Goal: Complete application form

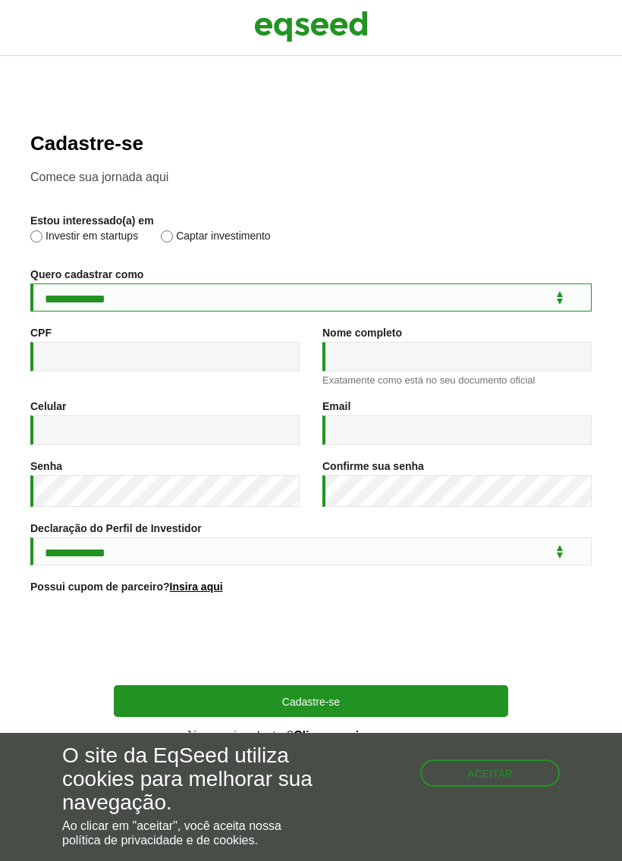
click at [108, 312] on select "**********" at bounding box center [310, 298] width 561 height 28
select select "***"
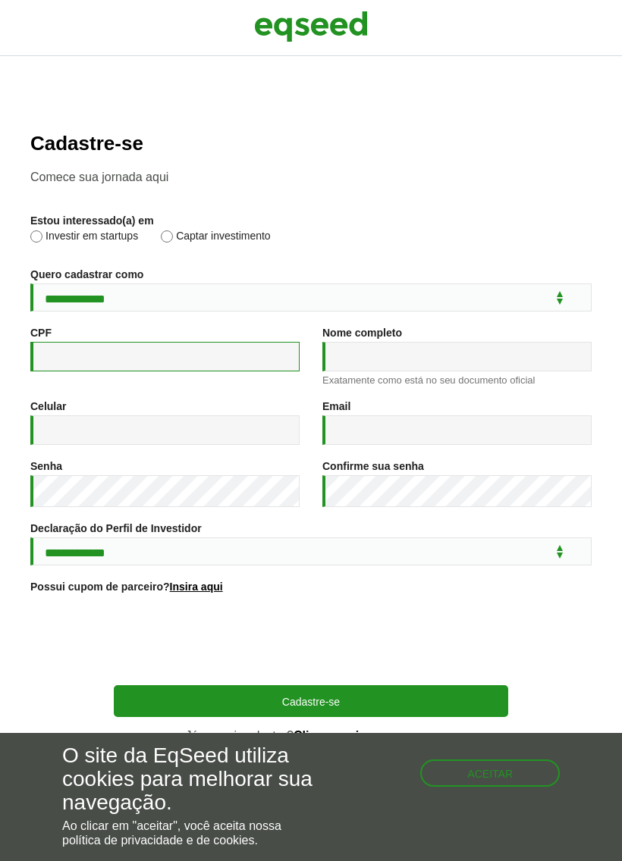
click at [99, 363] on input "CPF *" at bounding box center [164, 357] width 269 height 30
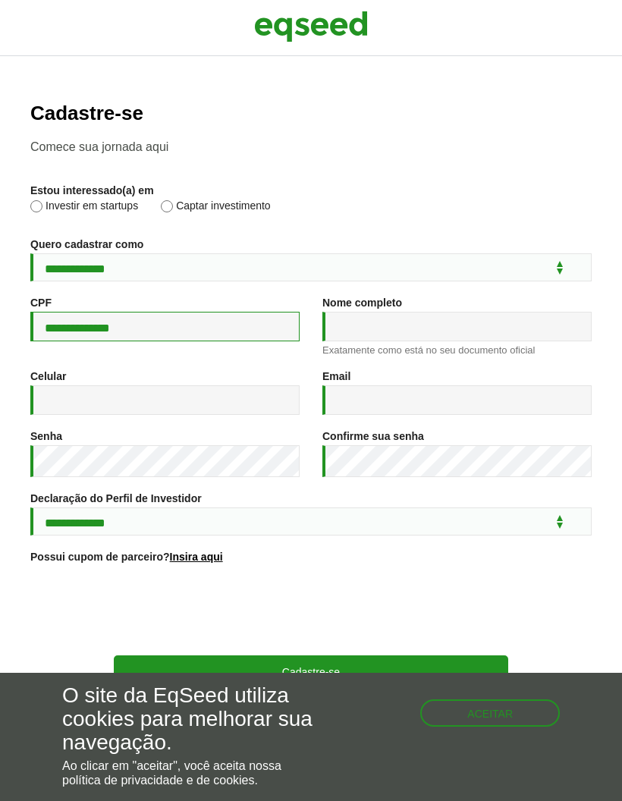
type input "**********"
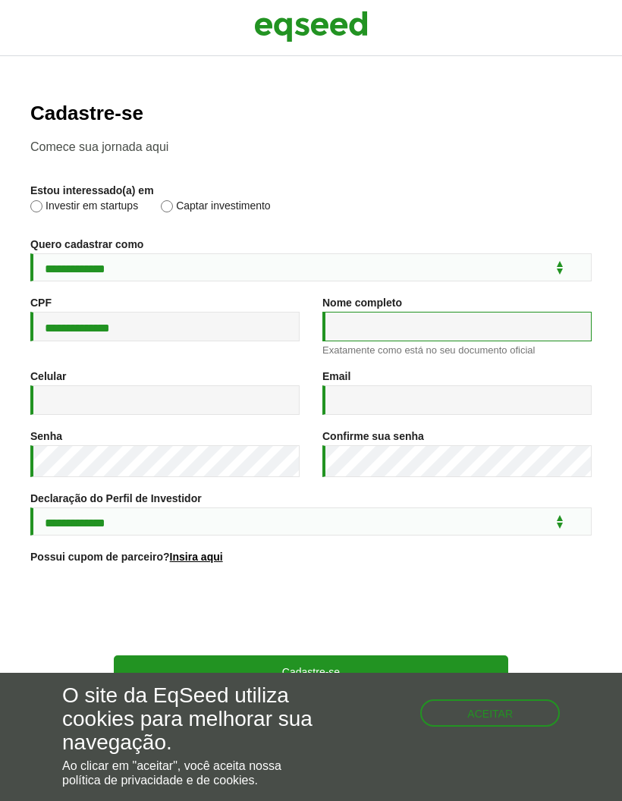
click at [490, 341] on input "Nome completo *" at bounding box center [456, 327] width 269 height 30
type input "**********"
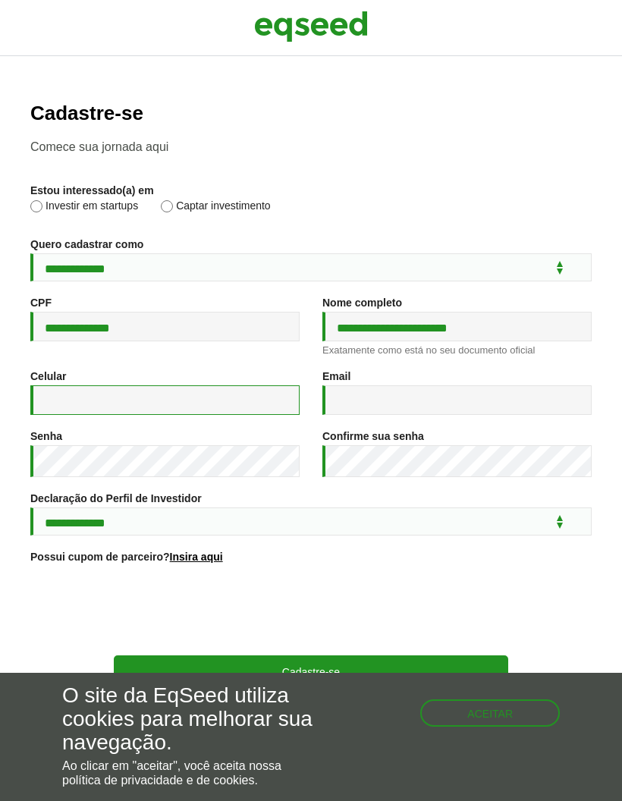
click at [91, 415] on input "Celular *" at bounding box center [164, 400] width 269 height 30
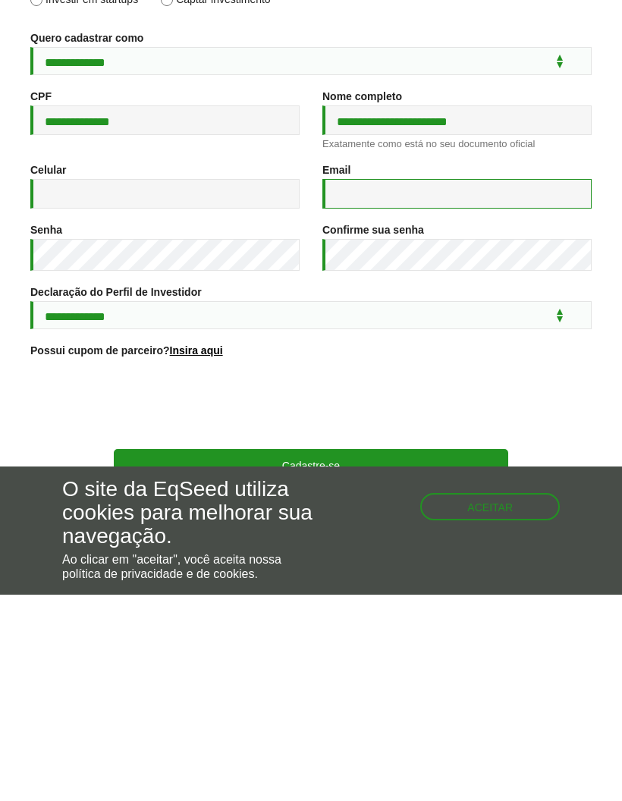
click at [498, 385] on input "Email *" at bounding box center [456, 400] width 269 height 30
type input "**********"
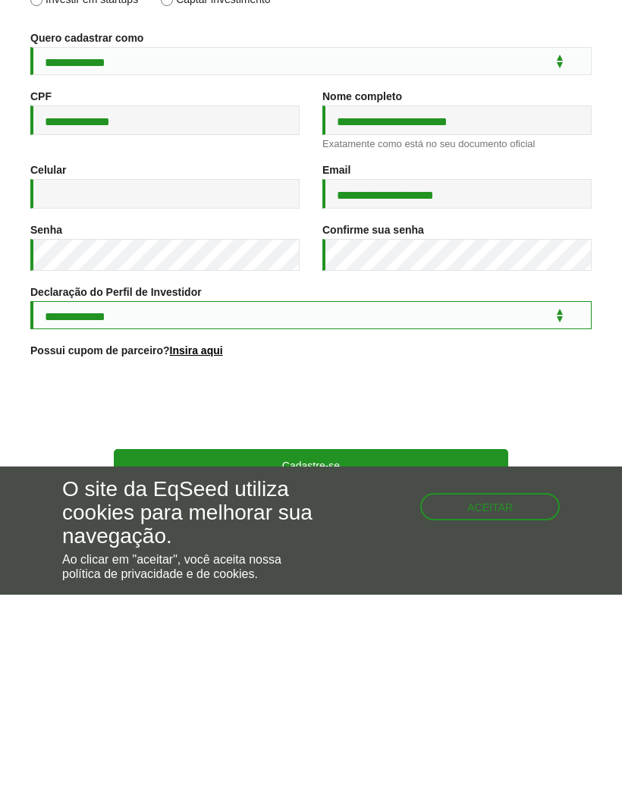
click at [563, 507] on select "**********" at bounding box center [310, 521] width 561 height 28
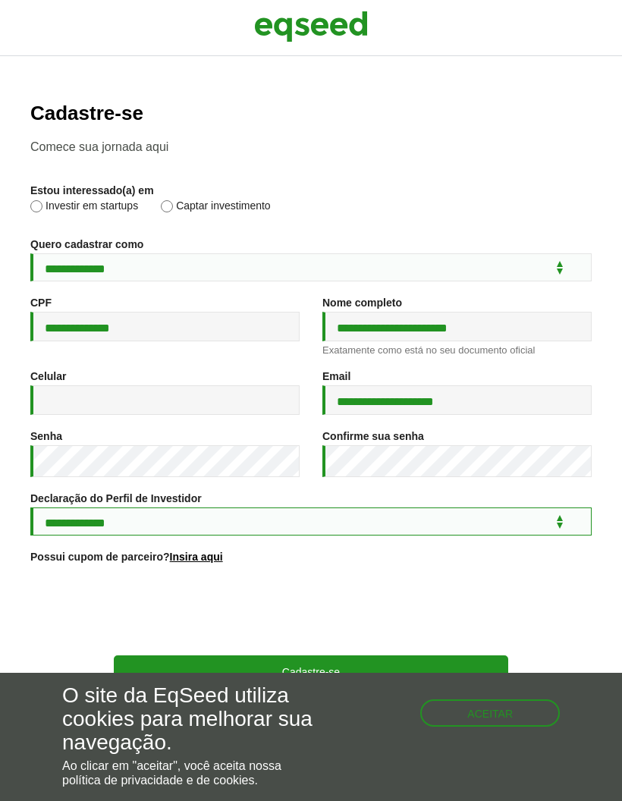
select select "***"
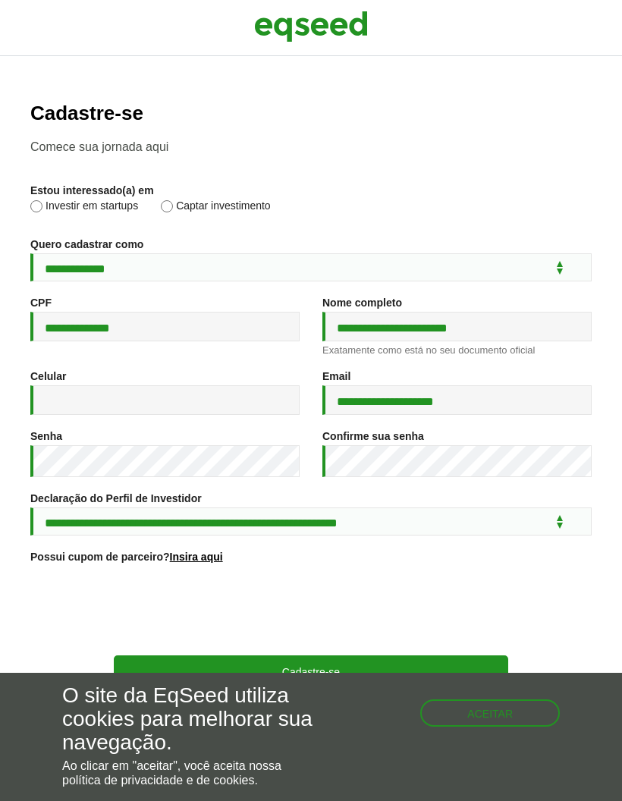
click at [494, 712] on button "Aceitar" at bounding box center [490, 712] width 140 height 27
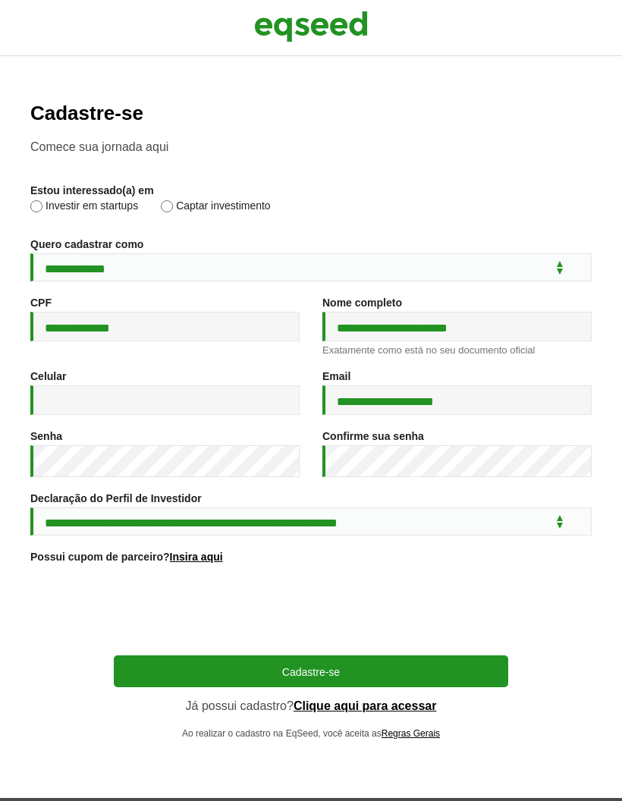
click at [475, 655] on button "Cadastre-se" at bounding box center [311, 671] width 394 height 32
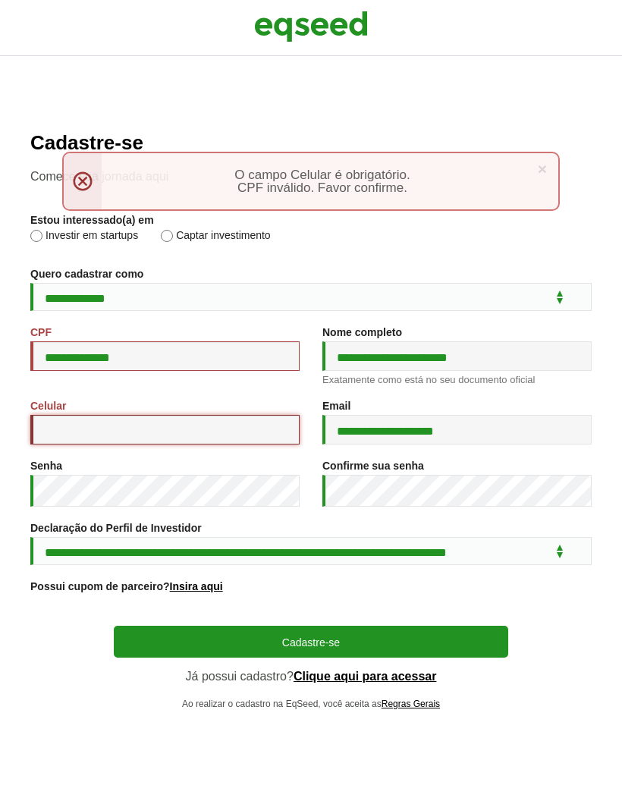
click at [71, 444] on input "Celular *" at bounding box center [164, 430] width 269 height 30
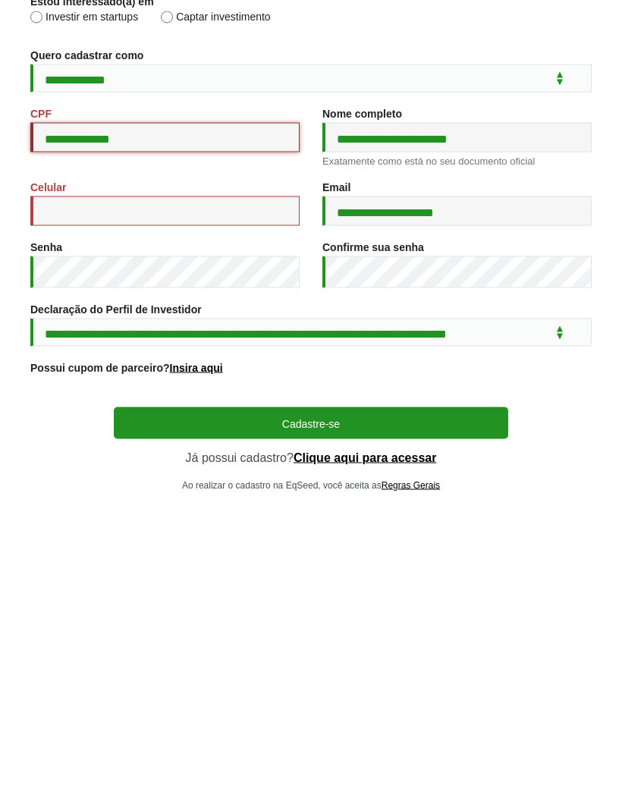
click at [146, 341] on input "**********" at bounding box center [164, 356] width 269 height 30
type input "**********"
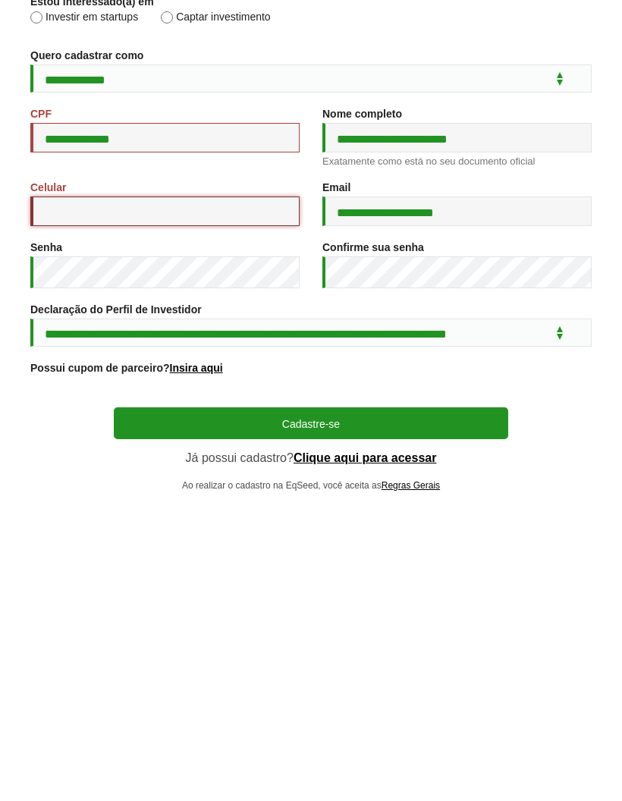
click at [76, 415] on input "Celular *" at bounding box center [164, 430] width 269 height 30
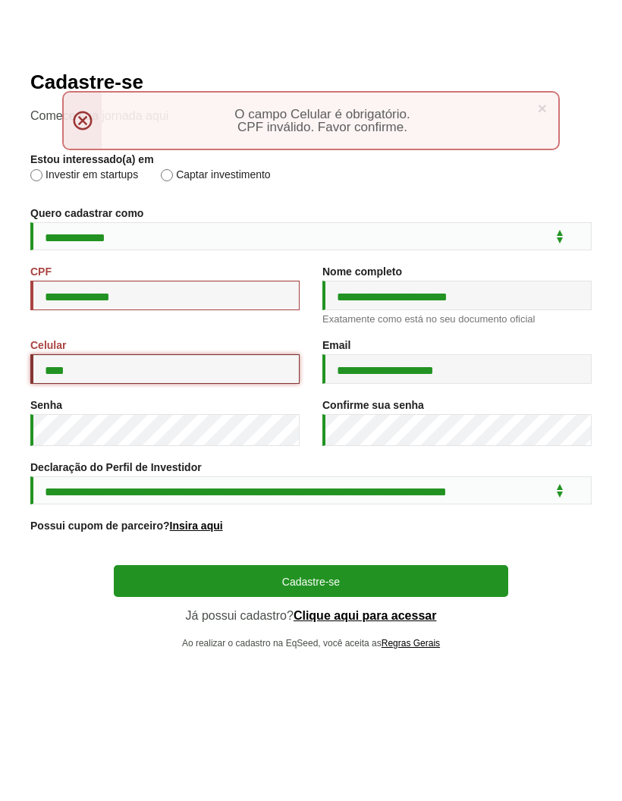
type input "**"
type input "**********"
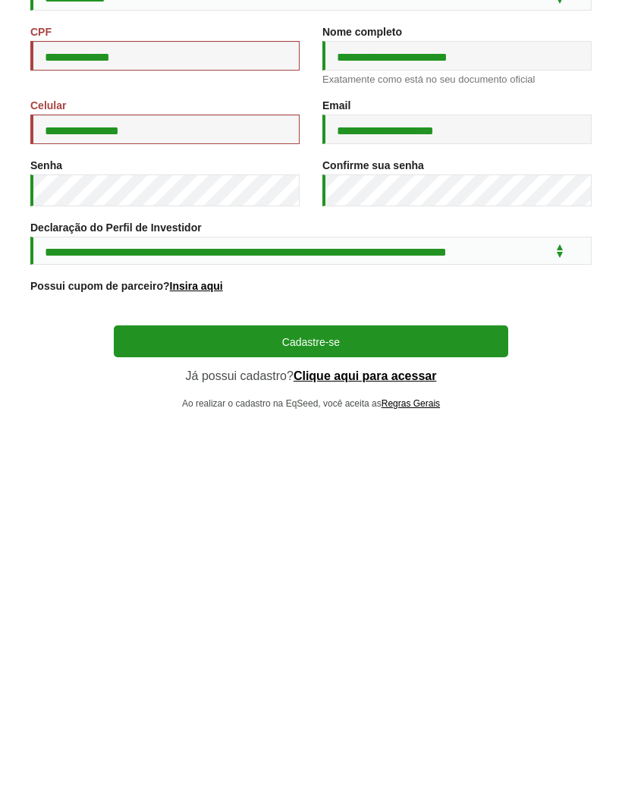
click at [462, 625] on button "Cadastre-se" at bounding box center [311, 641] width 394 height 32
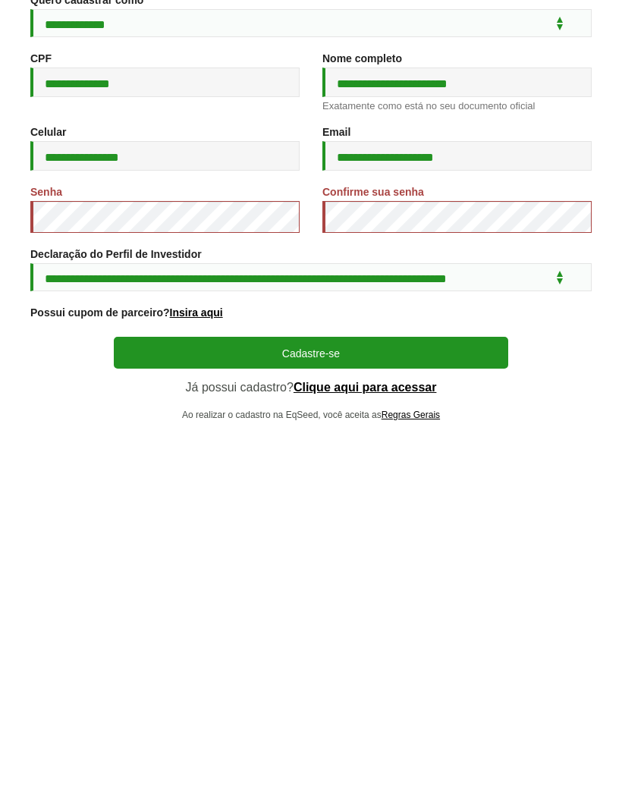
click at [474, 618] on button "Cadastre-se" at bounding box center [311, 634] width 394 height 32
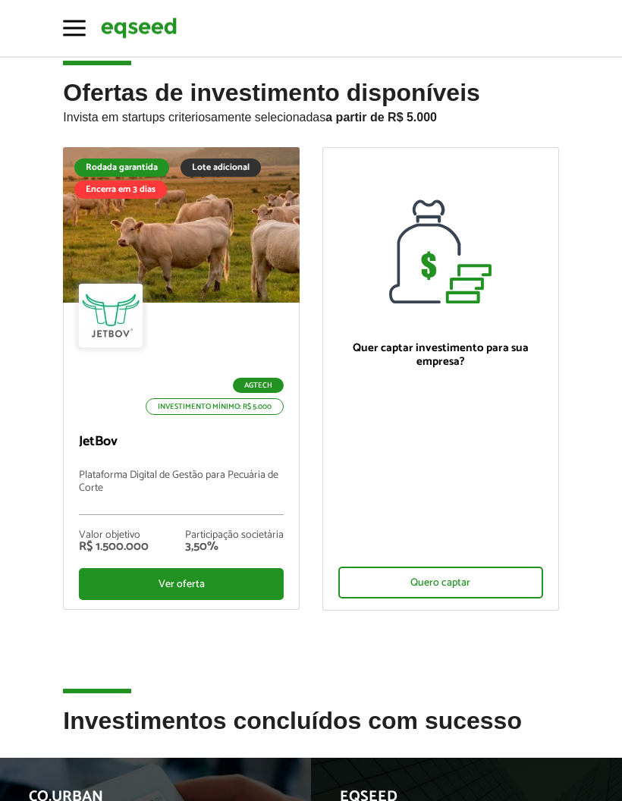
scroll to position [25, 0]
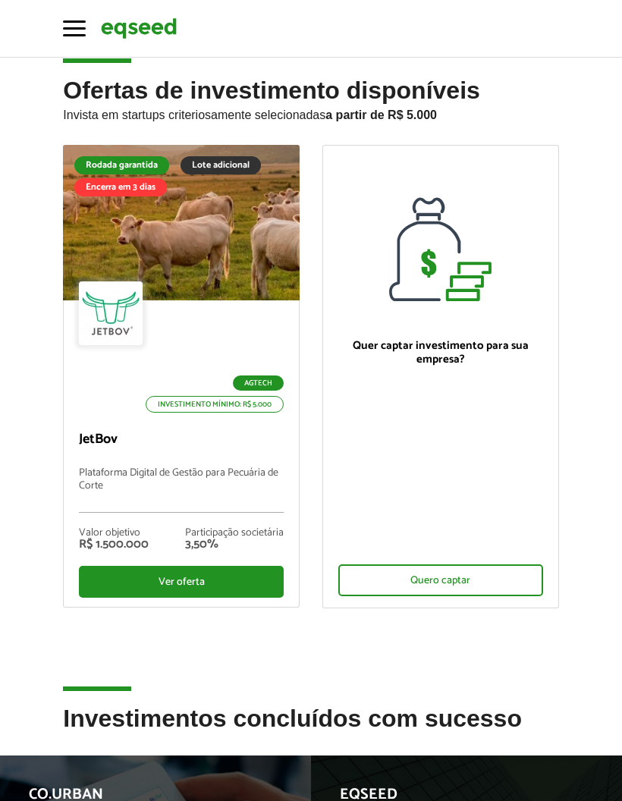
click at [262, 585] on div "Ver oferta" at bounding box center [181, 582] width 205 height 32
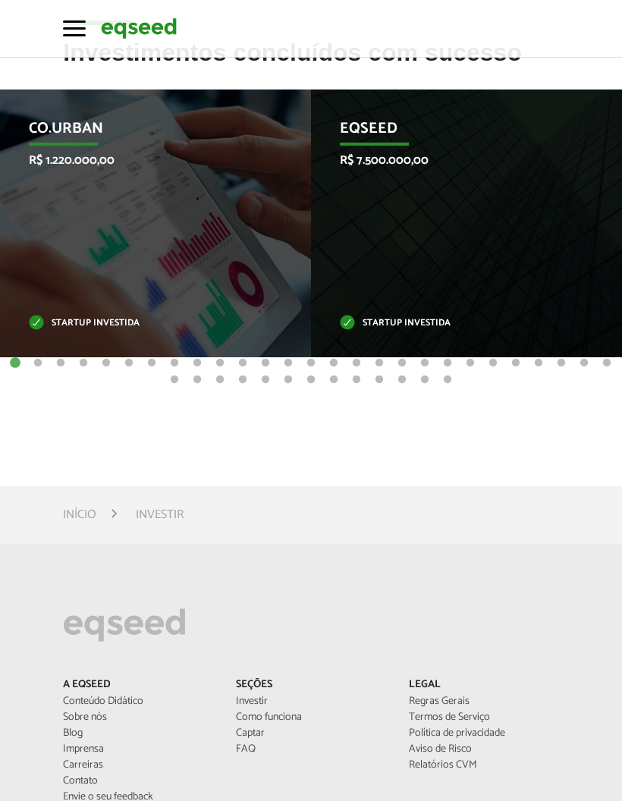
scroll to position [671, 0]
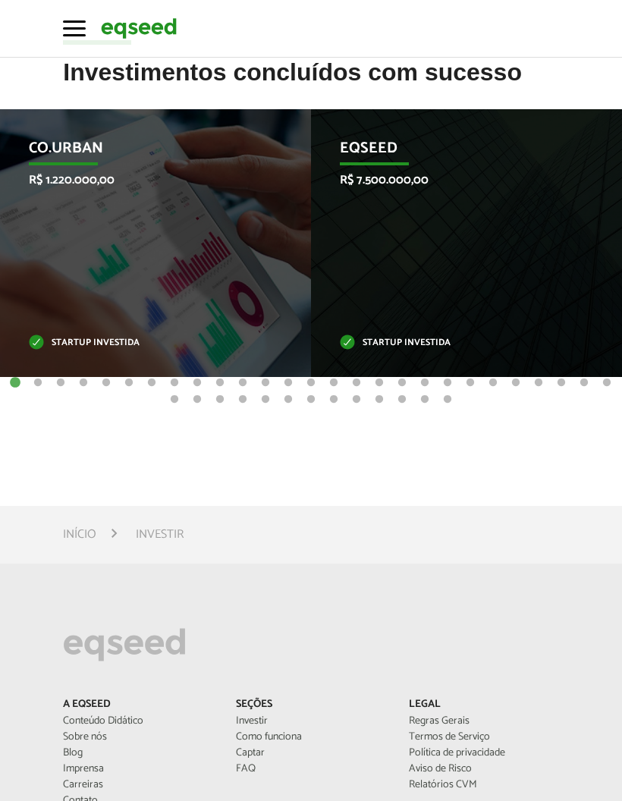
click at [87, 288] on div "Co.Urban R$ 1.220.000,00 Startup investida" at bounding box center [144, 243] width 288 height 268
click at [81, 277] on div "Co.Urban R$ 1.220.000,00 Startup investida" at bounding box center [144, 243] width 288 height 268
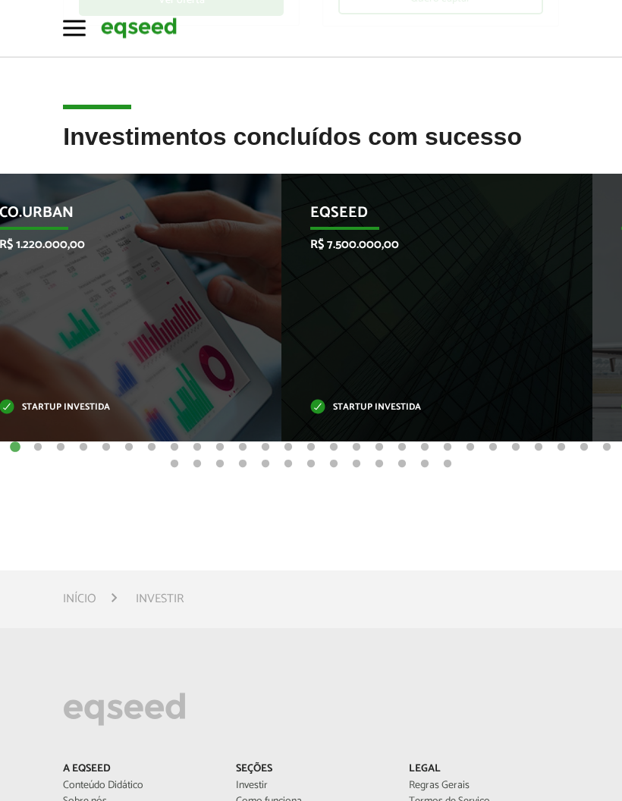
scroll to position [607, 0]
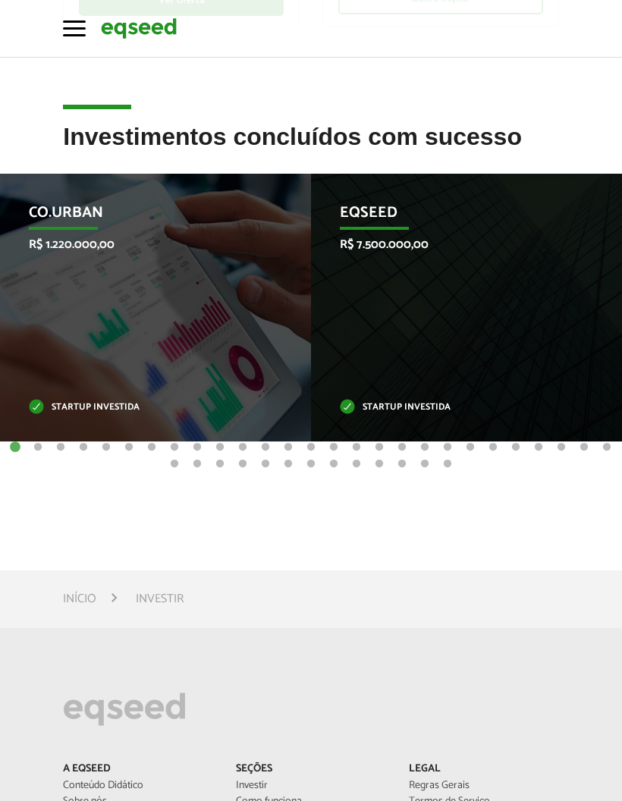
click at [483, 351] on div "EqSeed R$ 7.500.000,00 Startup investida" at bounding box center [455, 308] width 288 height 268
click at [497, 375] on div "EqSeed R$ 7.500.000,00 Startup investida" at bounding box center [455, 308] width 288 height 268
click at [434, 408] on p "Startup investida" at bounding box center [455, 407] width 230 height 8
click at [472, 326] on div "EqSeed R$ 7.500.000,00 Startup investida" at bounding box center [455, 308] width 288 height 268
click at [495, 234] on div "EqSeed R$ 7.500.000,00 Startup investida" at bounding box center [455, 308] width 288 height 268
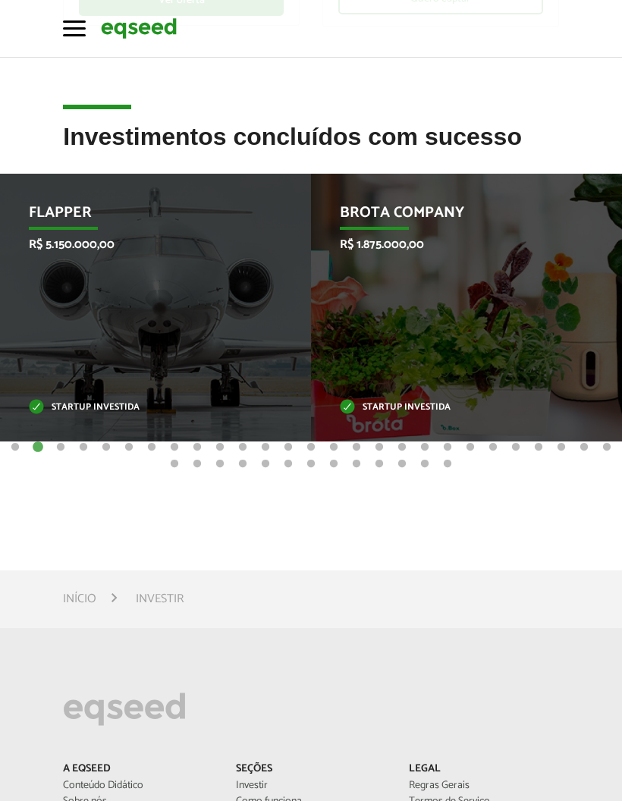
click at [356, 309] on div "Brota Company R$ 1.875.000,00 Startup investida" at bounding box center [455, 308] width 288 height 268
click at [384, 318] on div "Brota Company R$ 1.875.000,00 Startup investida" at bounding box center [455, 308] width 288 height 268
click at [424, 273] on div "Brota Company R$ 1.875.000,00 Startup investida" at bounding box center [455, 308] width 288 height 268
click at [450, 251] on div "Brota Company R$ 1.875.000,00 Startup investida" at bounding box center [455, 308] width 288 height 268
click at [450, 250] on p "R$ 1.875.000,00" at bounding box center [455, 244] width 230 height 14
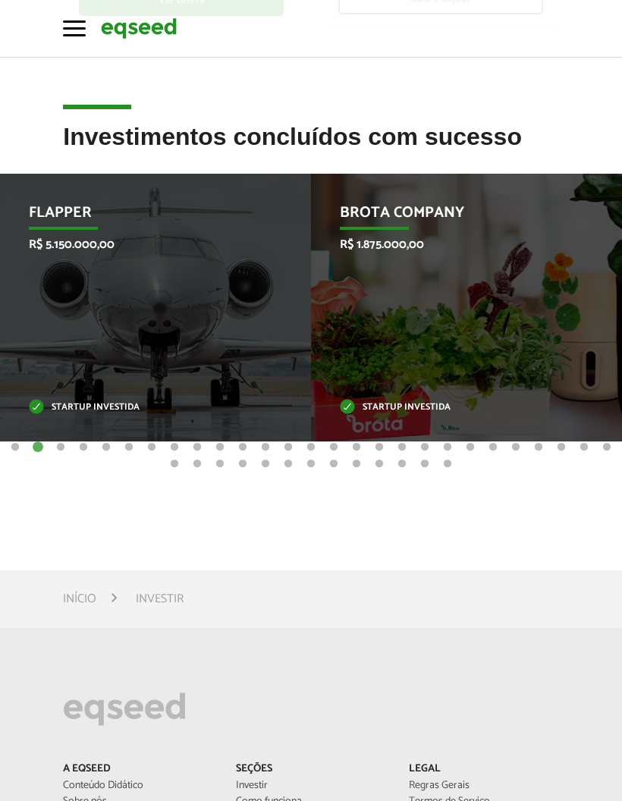
click at [471, 299] on div "Brota Company R$ 1.875.000,00 Startup investida" at bounding box center [455, 308] width 288 height 268
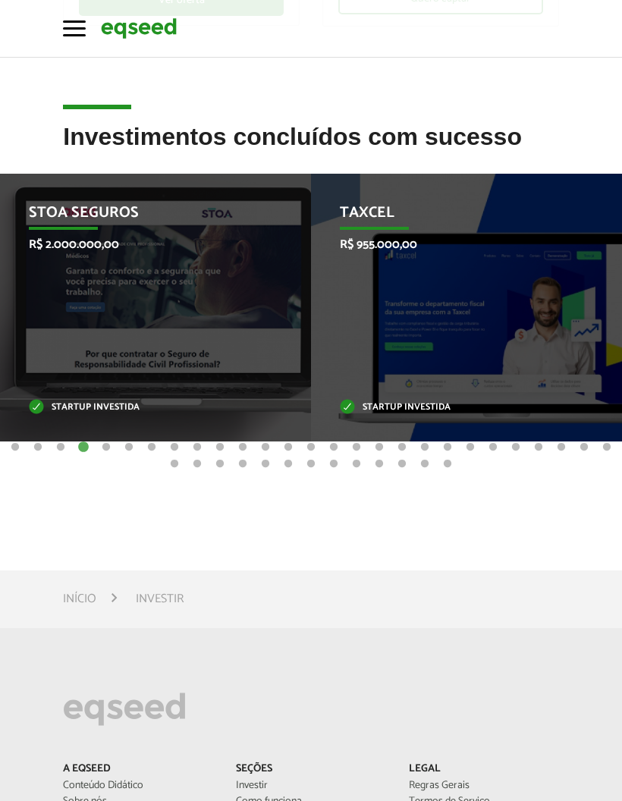
click at [100, 281] on div "STOA Seguros R$ 2.000.000,00 Startup investida" at bounding box center [144, 308] width 288 height 268
click at [99, 280] on div "STOA Seguros R$ 2.000.000,00 Startup investida" at bounding box center [144, 308] width 288 height 268
click at [105, 294] on div "STOA Seguros R$ 2.000.000,00 Startup investida" at bounding box center [144, 308] width 288 height 268
click at [469, 353] on div "Taxcel R$ 955.000,00 Startup investida" at bounding box center [455, 308] width 288 height 268
click at [439, 416] on div "Taxcel R$ 955.000,00 Startup investida" at bounding box center [455, 308] width 288 height 268
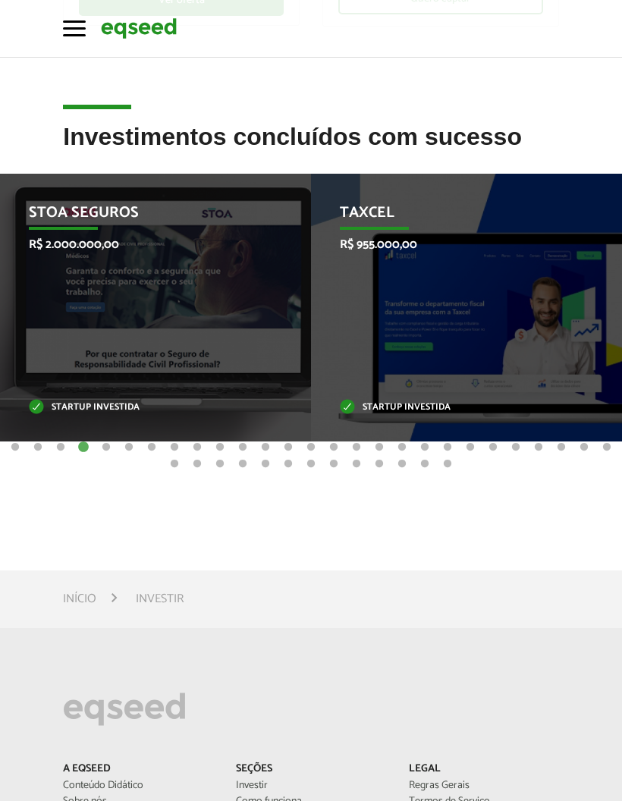
click at [439, 415] on div "Taxcel R$ 955.000,00 Startup investida" at bounding box center [455, 308] width 288 height 268
click at [417, 403] on p "Startup investida" at bounding box center [455, 407] width 230 height 8
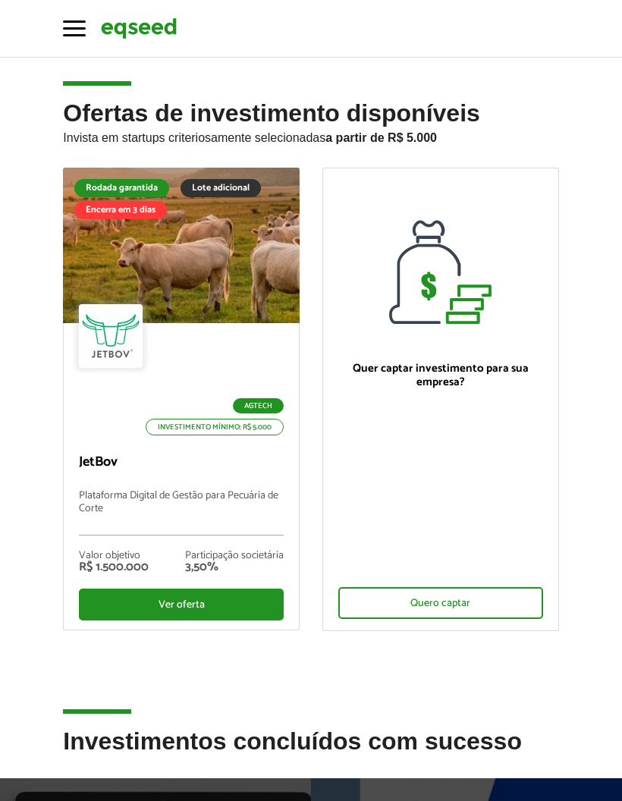
scroll to position [0, 0]
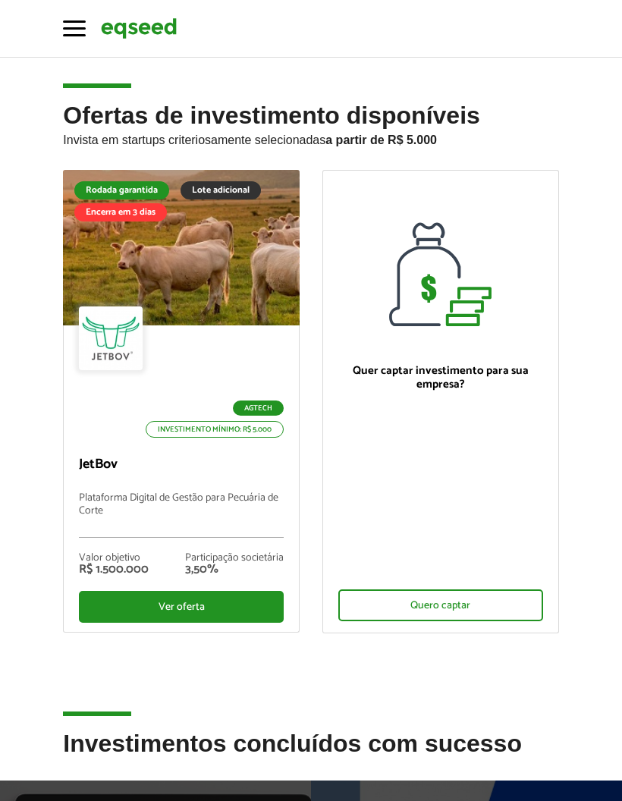
click at [74, 36] on span "button" at bounding box center [74, 35] width 23 height 2
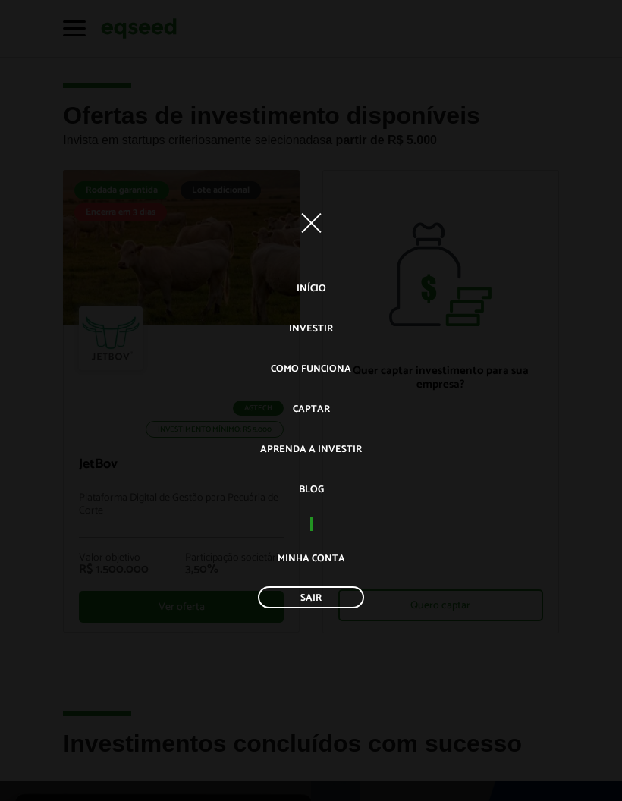
click at [331, 330] on link "Investir" at bounding box center [311, 328] width 44 height 25
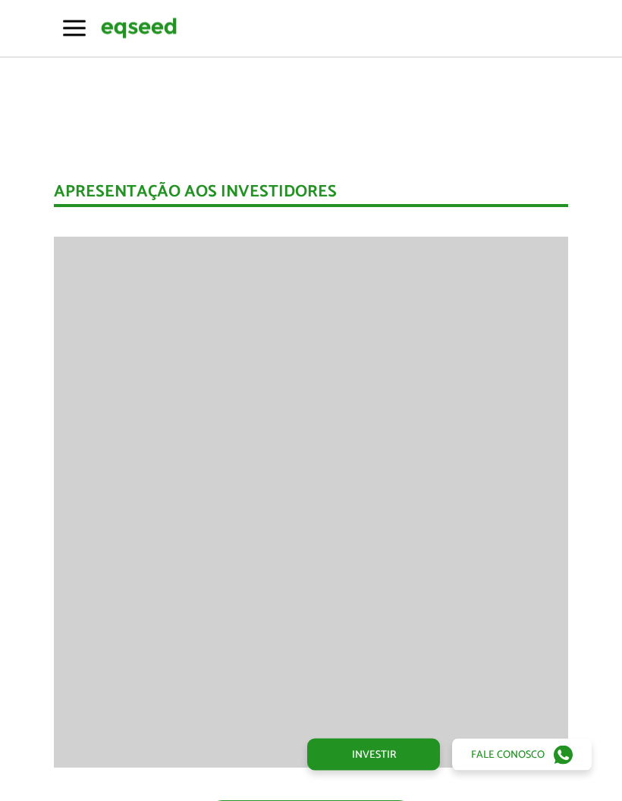
scroll to position [1728, 0]
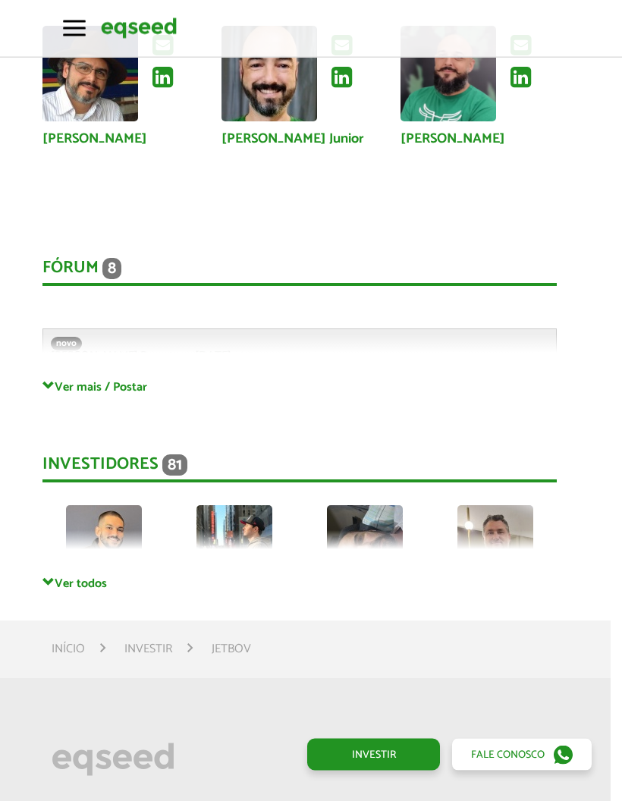
scroll to position [3926, 11]
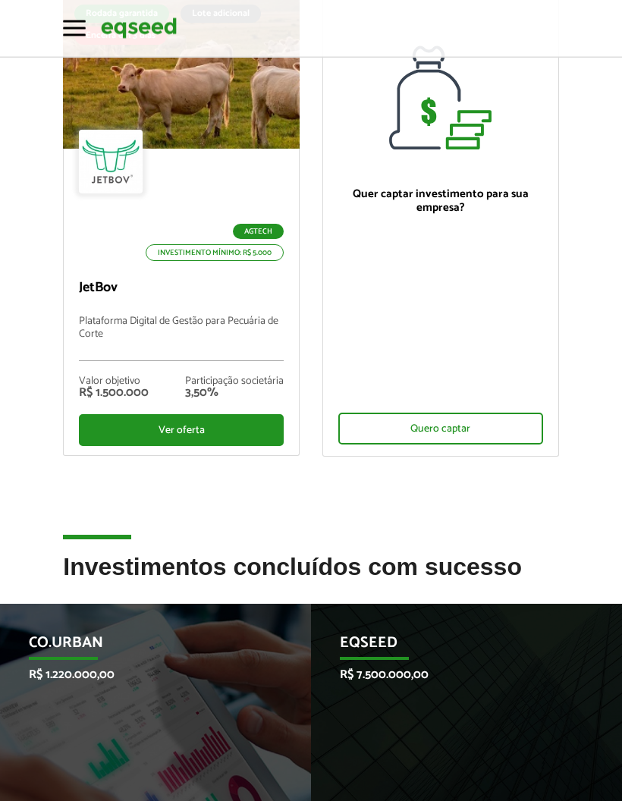
scroll to position [177, 0]
click at [92, 310] on div "Agtech Investimento mínimo: R$ 5.000 JetBov Plataforma Digital de Gestão para P…" at bounding box center [181, 302] width 235 height 306
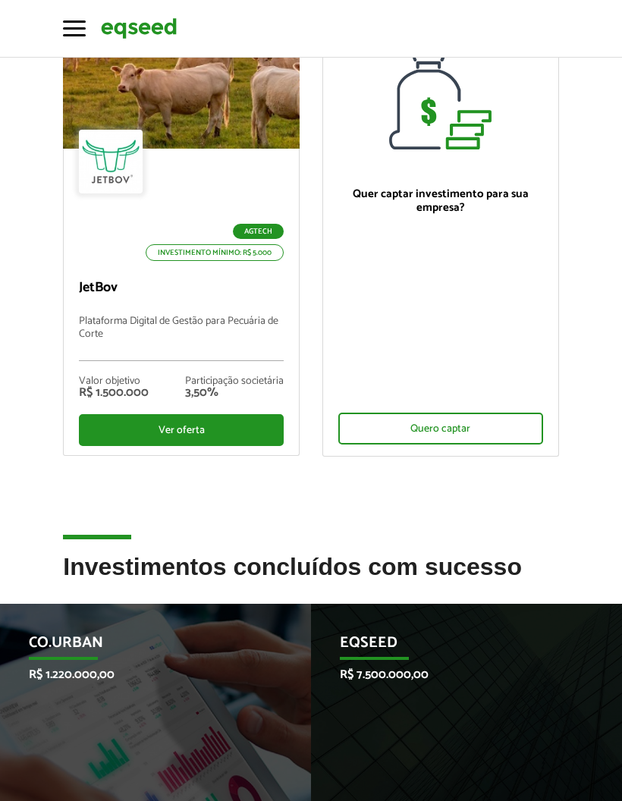
scroll to position [237, 0]
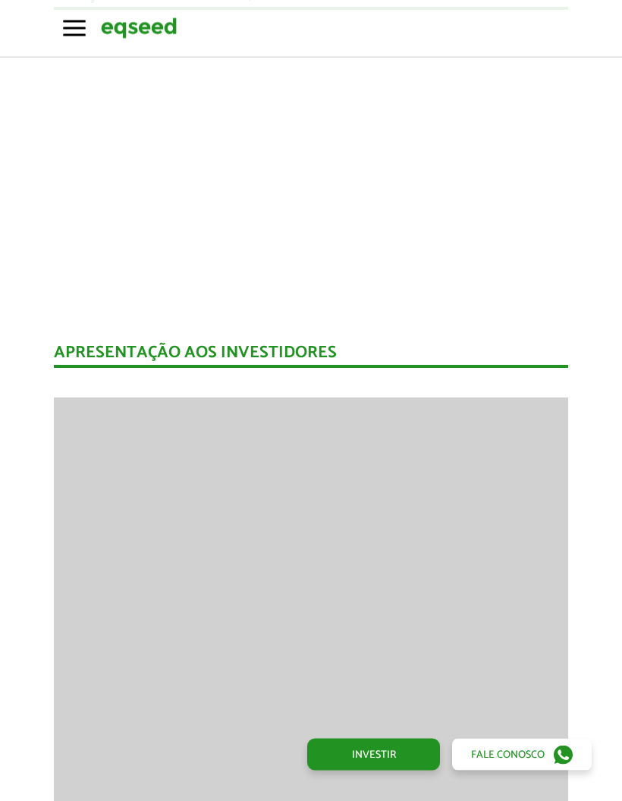
scroll to position [1567, 0]
click at [74, 25] on button "Toggle navigation" at bounding box center [74, 27] width 23 height 27
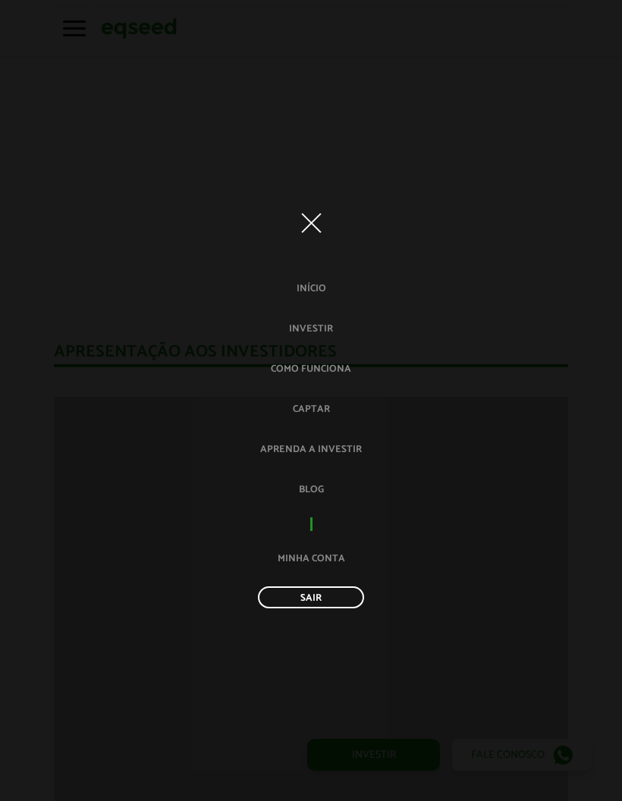
click at [324, 237] on button "Toggle navigation" at bounding box center [311, 223] width 27 height 27
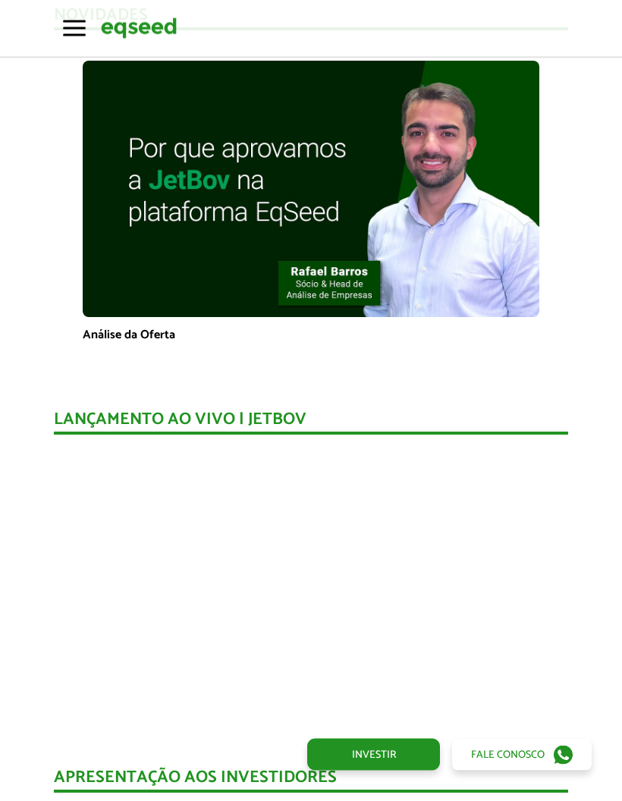
scroll to position [1139, 0]
